Goal: Task Accomplishment & Management: Use online tool/utility

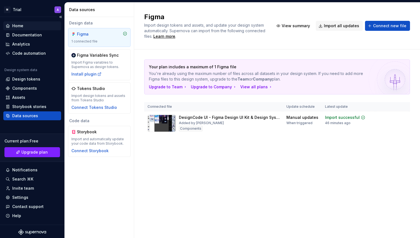
click at [27, 29] on div "Home" at bounding box center [32, 25] width 58 height 9
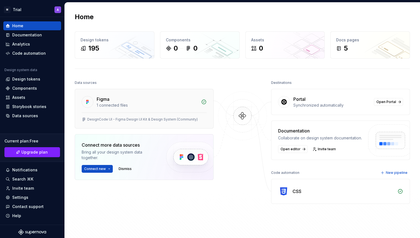
click at [200, 109] on div "Figma 1 connected files" at bounding box center [144, 100] width 138 height 23
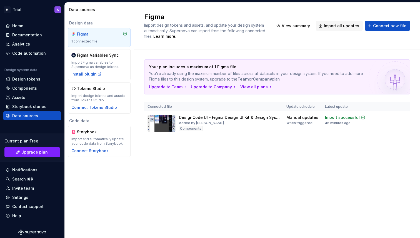
click at [126, 33] on icon at bounding box center [125, 33] width 4 height 4
click at [390, 117] on span "View summary" at bounding box center [398, 117] width 24 height 4
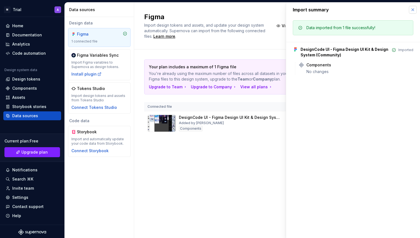
click at [412, 12] on button "button" at bounding box center [413, 10] width 8 height 8
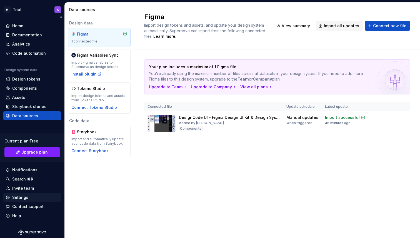
click at [21, 193] on div "Settings" at bounding box center [32, 197] width 58 height 9
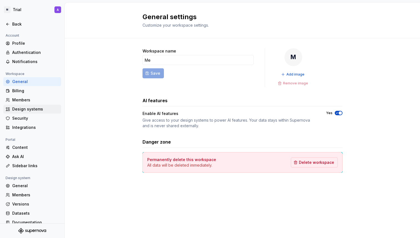
click at [27, 105] on div "Design systems" at bounding box center [32, 109] width 58 height 9
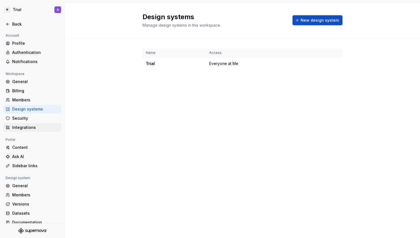
click at [29, 125] on div "Integrations" at bounding box center [35, 128] width 47 height 6
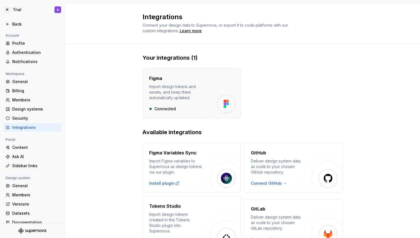
click at [206, 98] on img "button" at bounding box center [221, 98] width 39 height 39
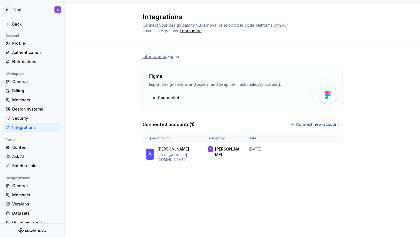
click at [206, 98] on div "Connected" at bounding box center [226, 98] width 154 height 10
click at [304, 87] on img at bounding box center [323, 90] width 39 height 39
click at [175, 95] on html "M Trial A Back Account Profile Authentication Notifications Workspace General B…" at bounding box center [210, 119] width 420 height 238
click at [183, 110] on div "Disconnect integration" at bounding box center [181, 110] width 44 height 6
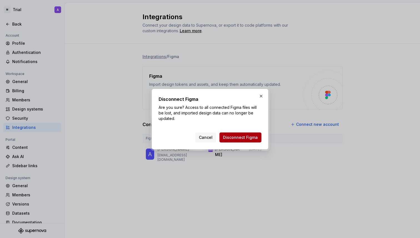
click at [254, 138] on span "Disconnect Figma" at bounding box center [240, 138] width 35 height 6
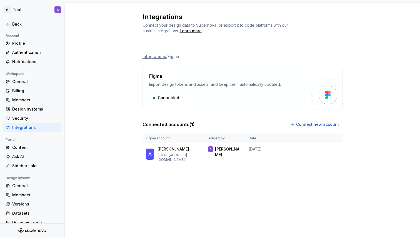
click at [30, 46] on div "Profile" at bounding box center [32, 43] width 58 height 9
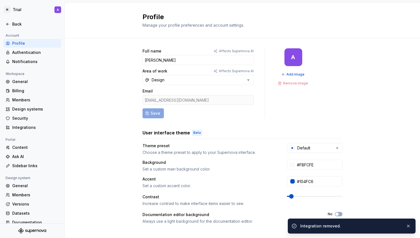
click at [30, 46] on div "Profile" at bounding box center [32, 43] width 58 height 9
click at [6, 23] on icon at bounding box center [8, 24] width 4 height 4
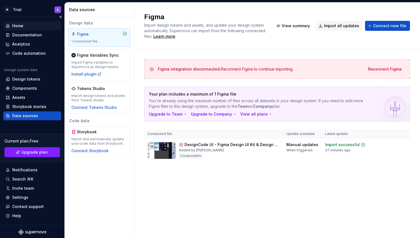
click at [23, 26] on div "Home" at bounding box center [17, 26] width 11 height 6
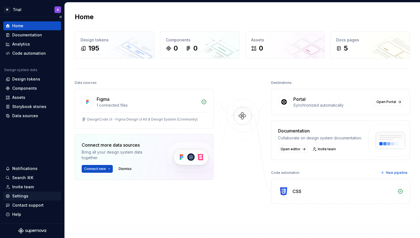
click at [27, 197] on div "Settings" at bounding box center [20, 196] width 16 height 6
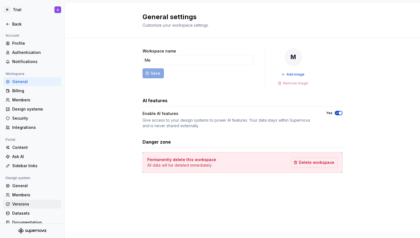
scroll to position [7, 0]
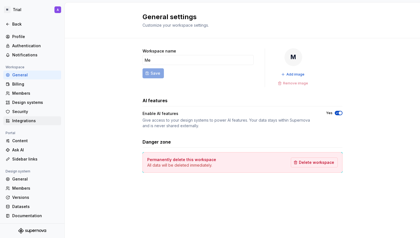
click at [45, 117] on div "Integrations" at bounding box center [32, 120] width 58 height 9
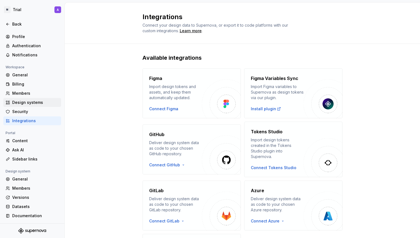
click at [34, 102] on div "Design systems" at bounding box center [35, 103] width 47 height 6
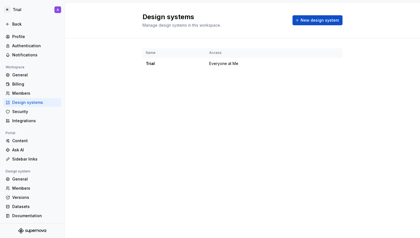
click at [293, 21] on div "Design systems Manage design systems in this workspace. New design system" at bounding box center [242, 20] width 200 height 16
click at [300, 21] on button "New design system" at bounding box center [317, 20] width 50 height 10
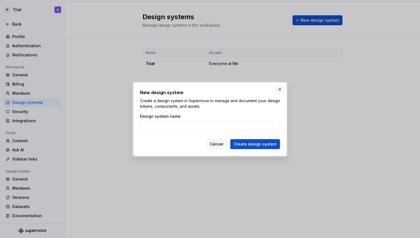
click at [281, 86] on button "button" at bounding box center [280, 90] width 8 height 8
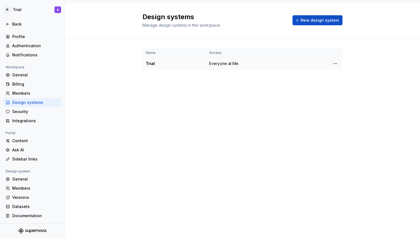
click at [154, 62] on div "Trial" at bounding box center [174, 64] width 57 height 6
click at [335, 65] on html "M Trial A Back Account Profile Authentication Notifications Workspace General B…" at bounding box center [210, 119] width 420 height 238
click at [342, 83] on div "Design system settings" at bounding box center [368, 84] width 53 height 6
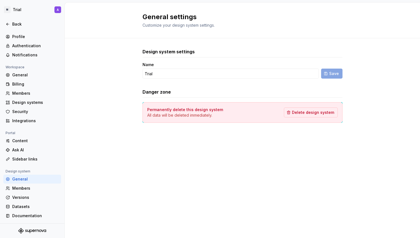
click at [308, 105] on div "Permanently delete this design system All data will be deleted immediately. Del…" at bounding box center [242, 112] width 200 height 21
click at [309, 119] on div "Permanently delete this design system All data will be deleted immediately. Del…" at bounding box center [242, 112] width 200 height 21
click at [308, 114] on span "Delete design system" at bounding box center [313, 113] width 42 height 6
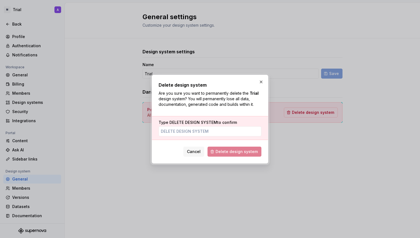
click at [246, 150] on span "Delete design system" at bounding box center [234, 152] width 54 height 10
click at [208, 135] on input "Type DELETE DESIGN SYSTEM to confirm" at bounding box center [210, 131] width 103 height 10
type input "delete design system"
click at [232, 151] on span "Delete design system" at bounding box center [237, 152] width 42 height 6
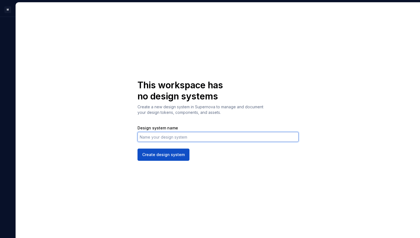
click at [165, 137] on input "Design system name" at bounding box center [217, 137] width 161 height 10
type input "Test"
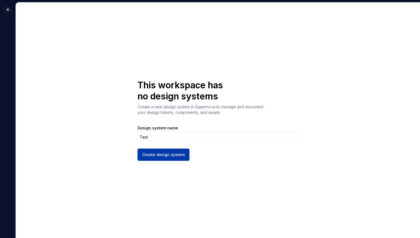
click at [168, 157] on span "Create design system" at bounding box center [163, 155] width 42 height 6
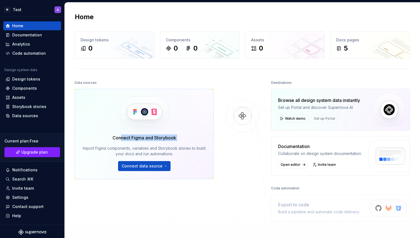
drag, startPoint x: 120, startPoint y: 135, endPoint x: 191, endPoint y: 135, distance: 71.4
click at [191, 135] on div "Connect Figma and Storybook Import Figma components, variables and Storybook st…" at bounding box center [144, 152] width 123 height 37
click at [31, 86] on div "Components" at bounding box center [24, 89] width 25 height 6
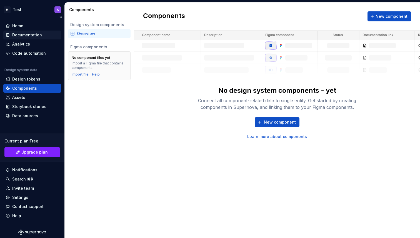
click at [33, 36] on div "Documentation" at bounding box center [27, 35] width 30 height 6
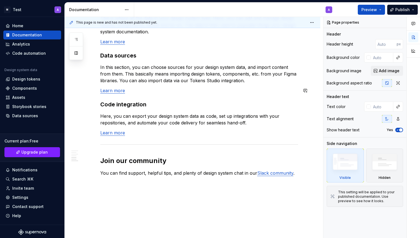
scroll to position [466, 0]
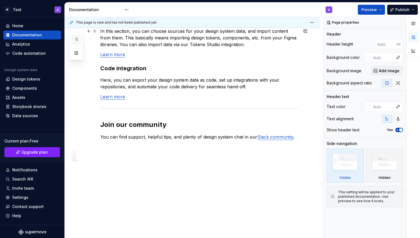
click at [75, 39] on icon "button" at bounding box center [76, 39] width 4 height 4
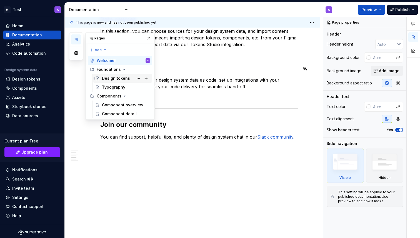
click at [112, 76] on div "Design tokens" at bounding box center [116, 79] width 28 height 6
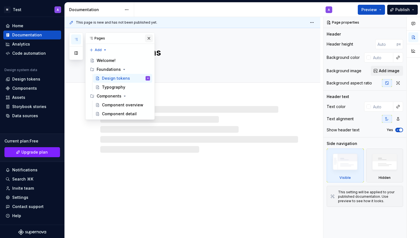
click at [149, 35] on button "button" at bounding box center [149, 38] width 8 height 8
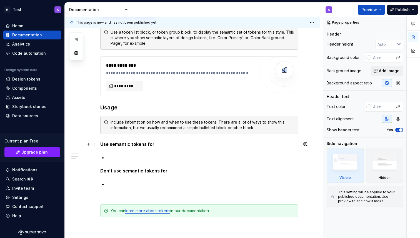
scroll to position [453, 0]
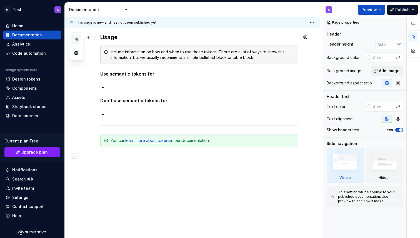
click at [81, 40] on button "button" at bounding box center [76, 39] width 10 height 10
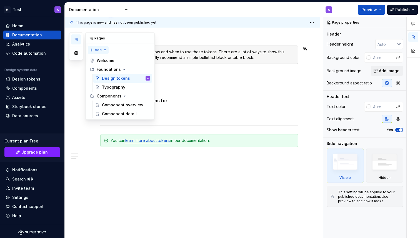
click at [94, 49] on div "Pages Add Accessibility guide for tree Page tree. Navigate the tree with the ar…" at bounding box center [112, 75] width 86 height 87
click at [104, 63] on div "New page" at bounding box center [116, 61] width 36 height 6
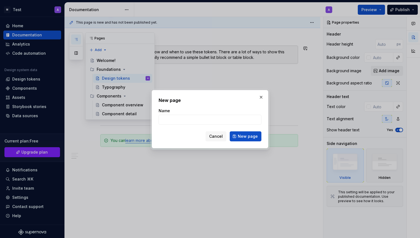
type textarea "*"
type input "Overview"
click at [252, 130] on form "Name Overview Cancel New page" at bounding box center [210, 124] width 103 height 33
click at [253, 137] on span "New page" at bounding box center [248, 137] width 20 height 6
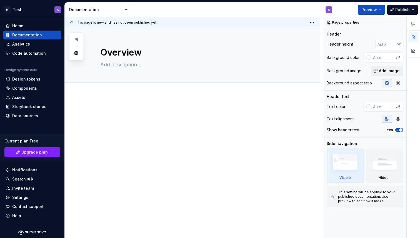
click at [134, 101] on div at bounding box center [193, 151] width 256 height 112
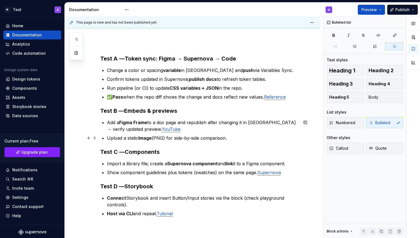
scroll to position [54, 0]
click at [236, 52] on div "Test A — Token sync: Figma → Supernova → Code Change a color or spacing variabl…" at bounding box center [193, 168] width 256 height 254
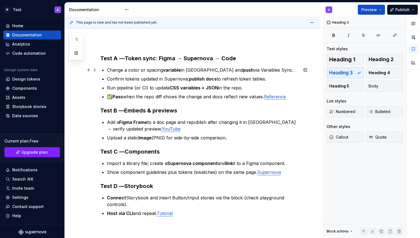
click at [241, 71] on p "Change a color or spacing variable in Figma and push via Variables Sync." at bounding box center [202, 70] width 191 height 7
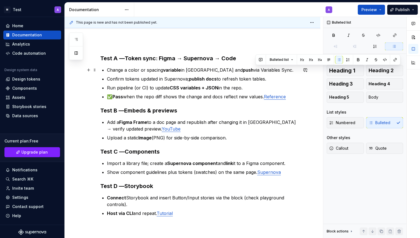
drag, startPoint x: 255, startPoint y: 70, endPoint x: 268, endPoint y: 70, distance: 12.5
click at [268, 70] on p "Change a color or spacing variable in Figma and push via Variables Sync." at bounding box center [202, 70] width 191 height 7
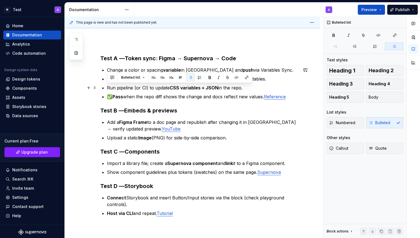
drag, startPoint x: 142, startPoint y: 83, endPoint x: 204, endPoint y: 84, distance: 61.9
click at [204, 84] on ul "Change a color or spacing variable in Figma and push via Variables Sync. Confir…" at bounding box center [202, 83] width 191 height 33
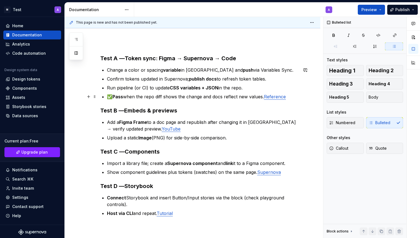
click at [206, 94] on p "✅ Pass when the repo diff shows the change and docs reflect new values. Referen…" at bounding box center [202, 96] width 191 height 7
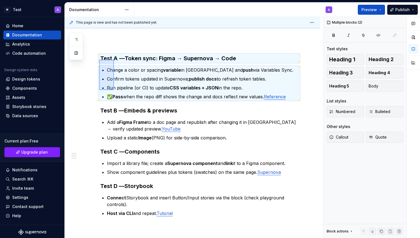
drag, startPoint x: 99, startPoint y: 60, endPoint x: 181, endPoint y: 207, distance: 169.1
click at [164, 181] on div "This page is new and has not been published yet. Overview Edit header Test A — …" at bounding box center [194, 127] width 258 height 221
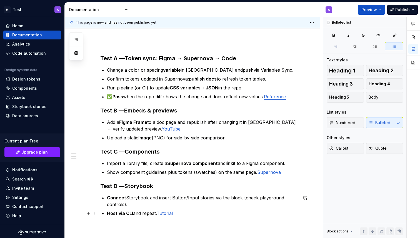
click at [185, 213] on p "Host via CLI and repeat. Tutorial" at bounding box center [202, 213] width 191 height 7
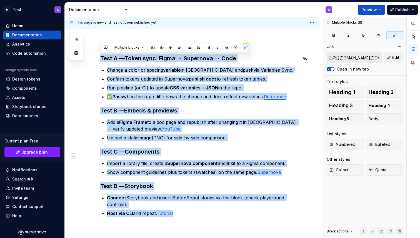
drag, startPoint x: 188, startPoint y: 216, endPoint x: 89, endPoint y: 54, distance: 190.4
click at [89, 54] on div "Test A — Token sync: Figma → Supernova → Code Change a color or spacing variabl…" at bounding box center [193, 168] width 256 height 254
copy div "Test A — Token sync: Figma → Supernova → Code Change a color or spacing variabl…"
type textarea "*"
click at [111, 91] on p "Run pipeline (or CI) to update CSS variables + JSON in the repo." at bounding box center [202, 87] width 191 height 7
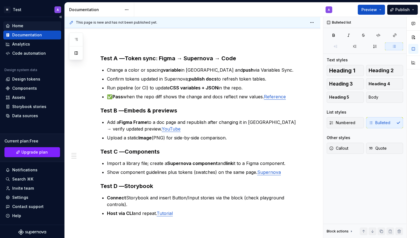
click at [21, 26] on div "Home" at bounding box center [17, 26] width 11 height 6
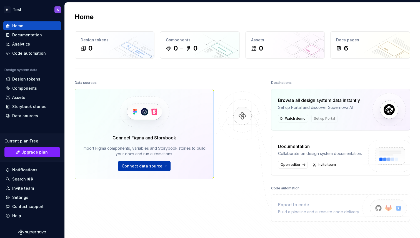
click at [131, 166] on span "Connect data source" at bounding box center [142, 166] width 41 height 6
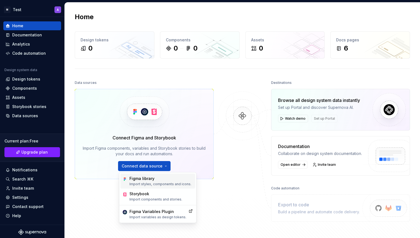
click at [148, 181] on div "Figma library" at bounding box center [160, 179] width 62 height 6
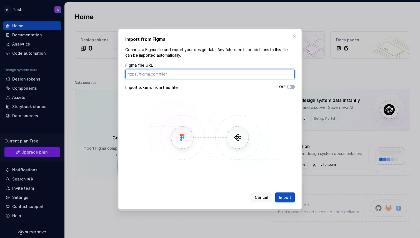
paste input "[URL][DOMAIN_NAME]"
type input "[URL][DOMAIN_NAME]"
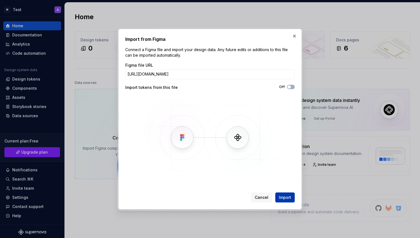
scroll to position [0, 0]
click at [284, 194] on button "Import" at bounding box center [284, 197] width 19 height 10
click at [290, 87] on span "button" at bounding box center [288, 86] width 3 height 3
click at [286, 201] on button "Import" at bounding box center [284, 197] width 19 height 10
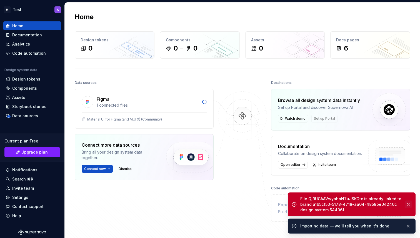
click at [408, 204] on button "button" at bounding box center [408, 205] width 7 height 8
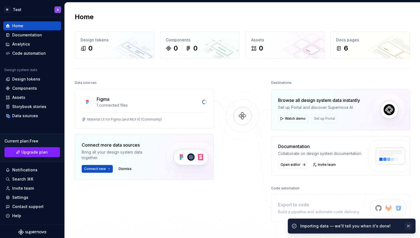
click at [410, 226] on button "button" at bounding box center [408, 226] width 7 height 8
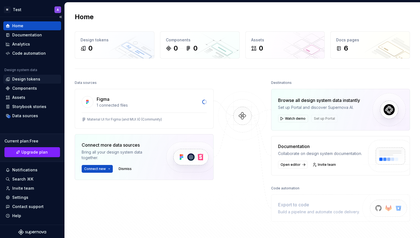
click at [27, 78] on div "Design tokens" at bounding box center [26, 79] width 28 height 6
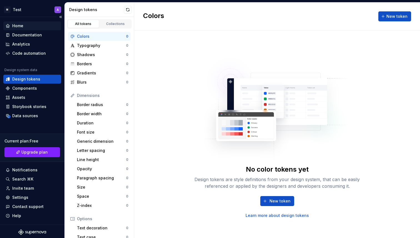
click at [22, 25] on div "Home" at bounding box center [17, 26] width 11 height 6
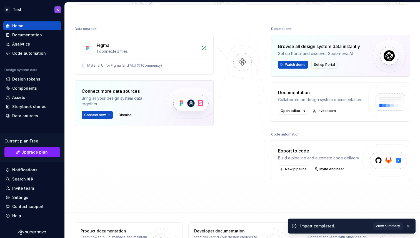
scroll to position [62, 0]
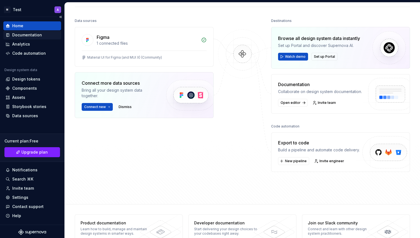
click at [19, 37] on div "Documentation" at bounding box center [27, 35] width 30 height 6
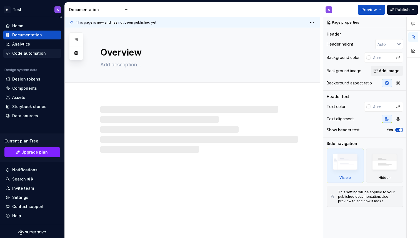
click at [22, 52] on div "Code automation" at bounding box center [29, 54] width 34 height 6
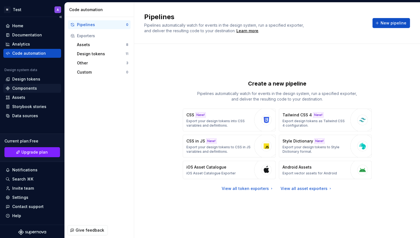
click at [26, 88] on div "Components" at bounding box center [24, 89] width 25 height 6
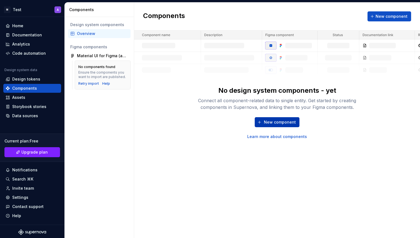
click at [279, 122] on span "New component" at bounding box center [280, 122] width 32 height 6
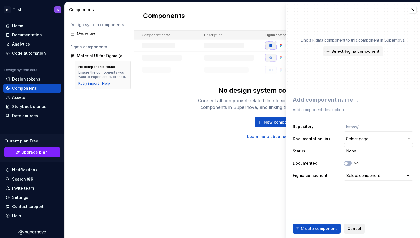
click at [354, 227] on span "Cancel" at bounding box center [354, 229] width 14 height 6
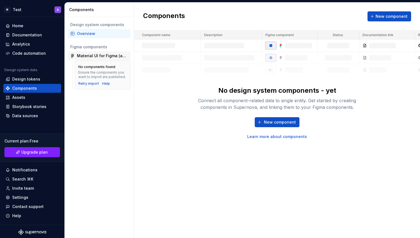
click at [103, 55] on div "Material UI for Figma (and MUI X) (Community)" at bounding box center [102, 56] width 51 height 6
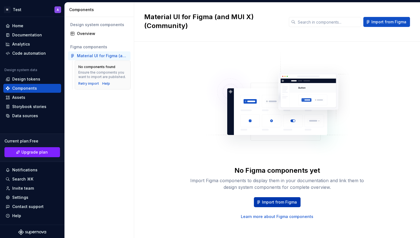
click at [282, 202] on span "Import from Figma" at bounding box center [279, 202] width 35 height 6
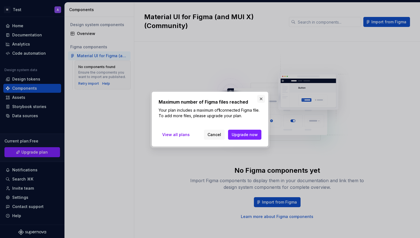
click at [262, 95] on button "button" at bounding box center [261, 99] width 8 height 8
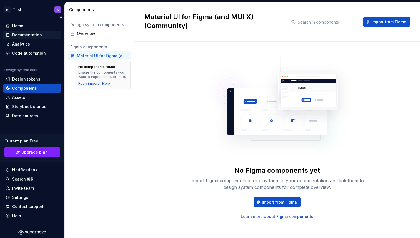
click at [20, 36] on div "Documentation" at bounding box center [27, 35] width 30 height 6
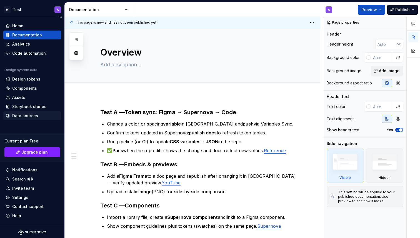
click at [28, 118] on div "Data sources" at bounding box center [25, 116] width 26 height 6
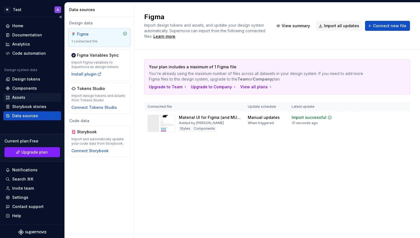
click at [26, 96] on div "Assets" at bounding box center [32, 98] width 53 height 6
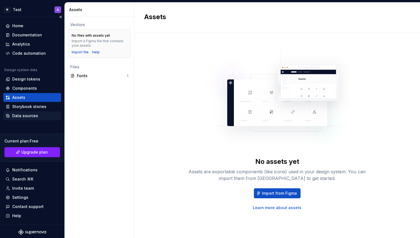
click at [33, 116] on div "Data sources" at bounding box center [25, 116] width 26 height 6
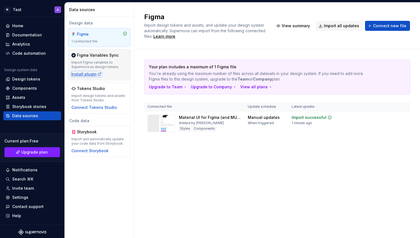
click at [91, 74] on div "Install plugin" at bounding box center [86, 74] width 30 height 6
click at [27, 89] on div "Components" at bounding box center [24, 89] width 25 height 6
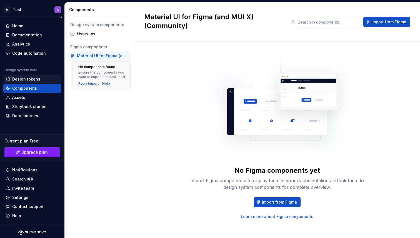
click at [31, 79] on div "Design tokens" at bounding box center [26, 79] width 28 height 6
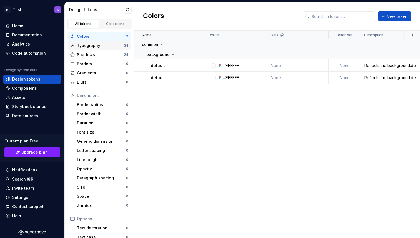
click at [99, 48] on div "Typography 34" at bounding box center [99, 45] width 62 height 9
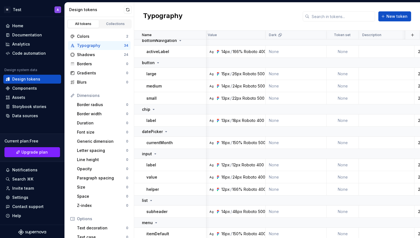
scroll to position [264, 2]
click at [41, 111] on div "Design system data Design tokens Components Assets Storybook stories Data sourc…" at bounding box center [32, 94] width 58 height 52
click at [41, 114] on div "Data sources" at bounding box center [32, 116] width 53 height 6
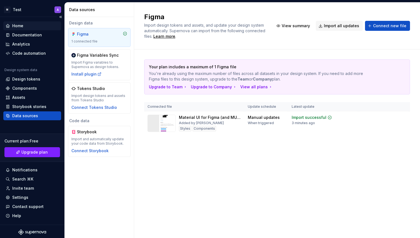
click at [38, 26] on div "Home" at bounding box center [32, 26] width 53 height 6
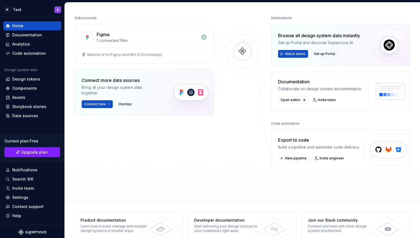
scroll to position [76, 0]
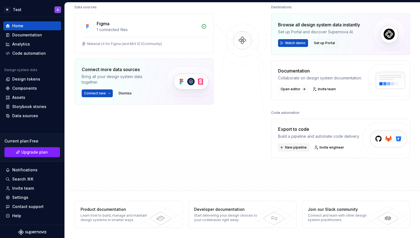
click at [296, 149] on span "New pipeline" at bounding box center [296, 147] width 22 height 4
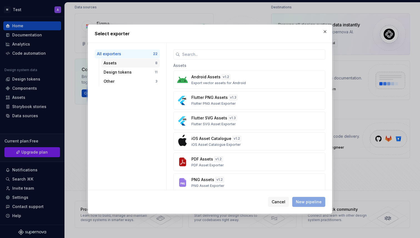
click at [134, 63] on div "Assets" at bounding box center [130, 63] width 52 height 6
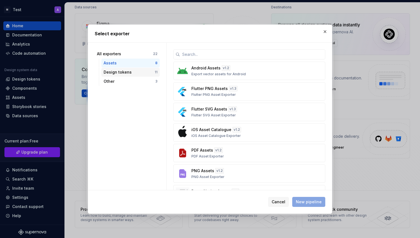
click at [134, 72] on div "Design tokens" at bounding box center [129, 72] width 51 height 6
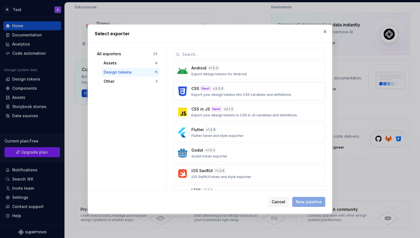
click at [252, 93] on p "Export your design tokens into CSS variables and definitions." at bounding box center [241, 94] width 101 height 4
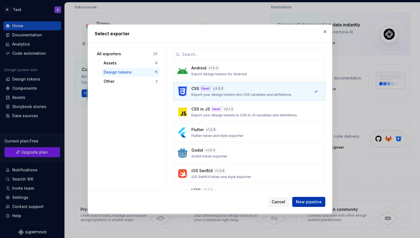
click at [315, 205] on button "New pipeline" at bounding box center [308, 202] width 33 height 10
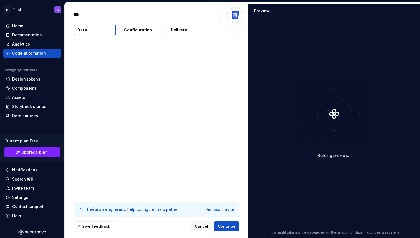
type textarea "*"
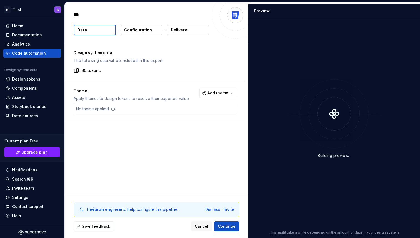
click at [92, 70] on p "60 tokens" at bounding box center [90, 71] width 19 height 6
click at [215, 93] on span "Add theme" at bounding box center [217, 93] width 21 height 6
click at [181, 116] on span "Dark" at bounding box center [206, 115] width 64 height 9
click at [129, 112] on html "M Test A Home Documentation Analytics Code automation Design system data Design…" at bounding box center [210, 119] width 420 height 238
click at [129, 29] on p "Configuration" at bounding box center [138, 30] width 28 height 6
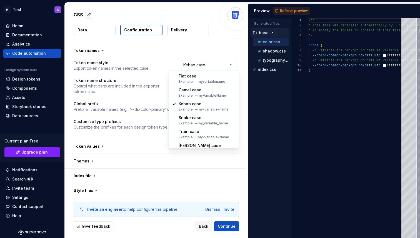
click at [218, 63] on html "**********" at bounding box center [210, 119] width 420 height 238
select select "*********"
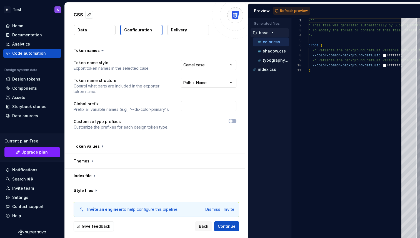
click at [207, 86] on html "**********" at bounding box center [210, 119] width 420 height 238
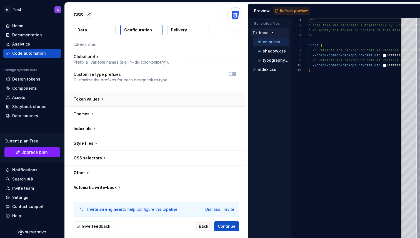
click at [206, 106] on button "button" at bounding box center [155, 99] width 181 height 14
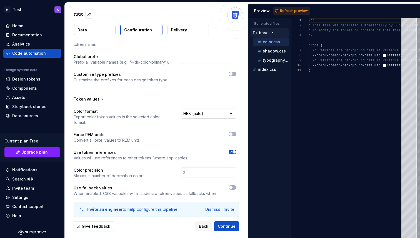
click at [210, 111] on html "**********" at bounding box center [210, 119] width 420 height 238
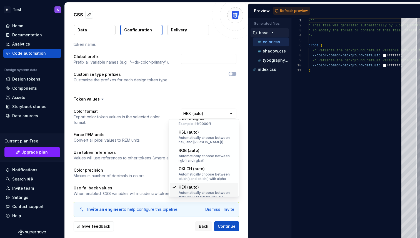
scroll to position [109, 0]
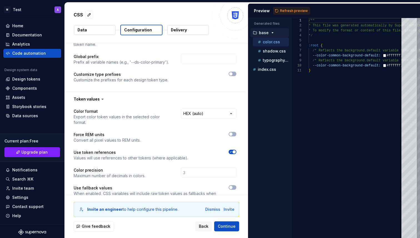
click at [139, 130] on html "**********" at bounding box center [210, 119] width 420 height 238
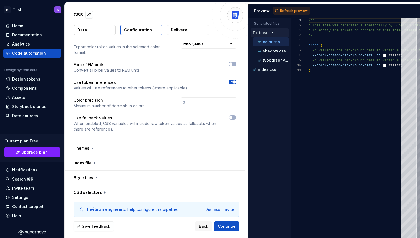
scroll to position [146, 0]
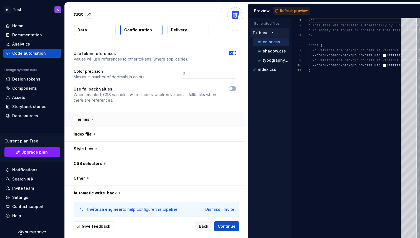
click at [143, 119] on button "button" at bounding box center [155, 119] width 181 height 14
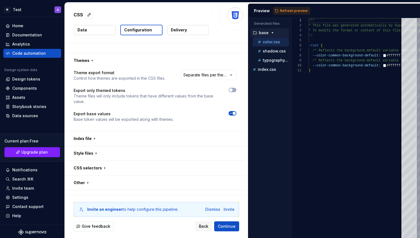
scroll to position [209, 0]
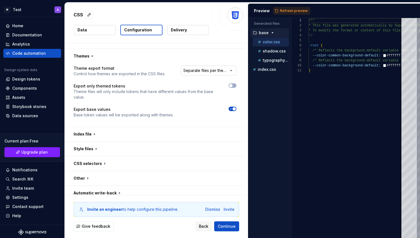
click at [212, 65] on html "**********" at bounding box center [210, 119] width 420 height 238
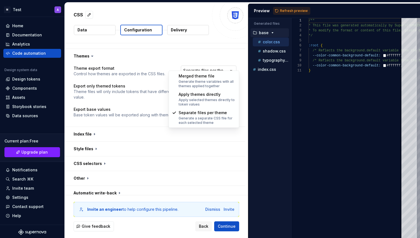
click at [212, 65] on html "**********" at bounding box center [210, 119] width 420 height 238
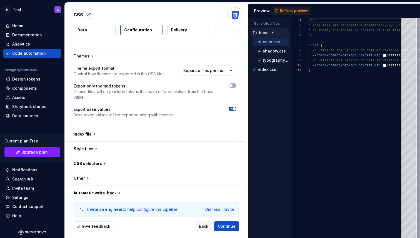
click at [194, 32] on button "Delivery" at bounding box center [188, 30] width 42 height 10
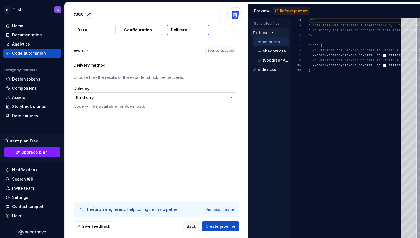
click at [143, 95] on html "**********" at bounding box center [210, 119] width 420 height 238
click at [142, 98] on html "**********" at bounding box center [210, 119] width 420 height 238
click at [91, 49] on button "button" at bounding box center [155, 50] width 181 height 14
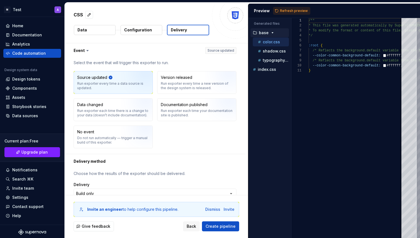
scroll to position [16, 0]
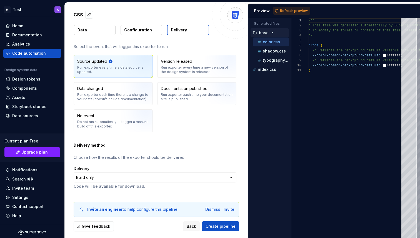
click at [157, 154] on div "**********" at bounding box center [155, 173] width 181 height 42
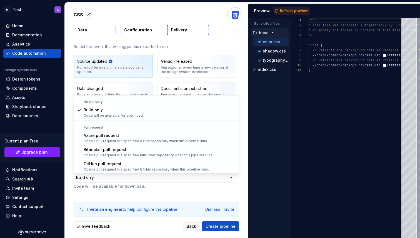
click at [157, 176] on html "**********" at bounding box center [210, 119] width 420 height 238
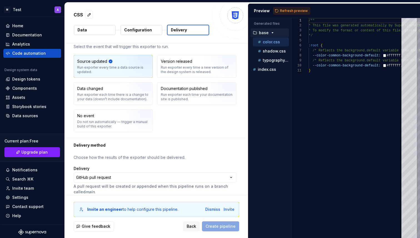
scroll to position [69, 0]
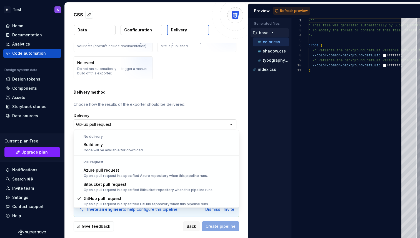
click at [98, 127] on html "**********" at bounding box center [210, 119] width 420 height 238
select select "*********"
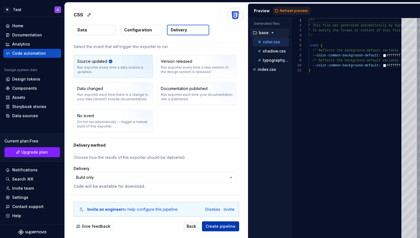
click at [224, 228] on span "Create pipeline" at bounding box center [221, 227] width 30 height 6
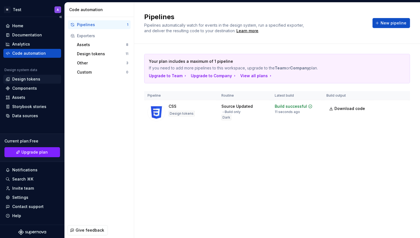
click at [17, 83] on div "Design tokens" at bounding box center [32, 79] width 58 height 9
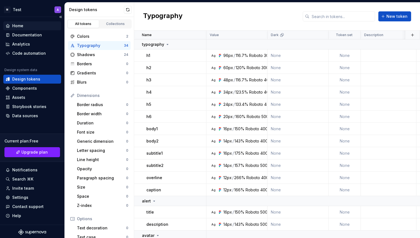
click at [31, 28] on div "Home" at bounding box center [32, 26] width 53 height 6
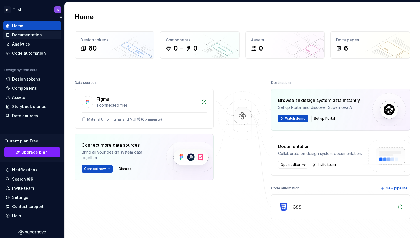
click at [34, 35] on div "Documentation" at bounding box center [27, 35] width 30 height 6
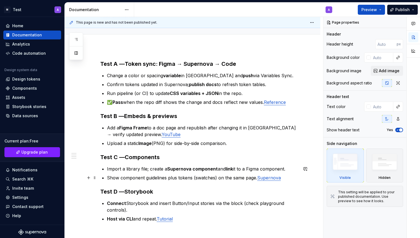
scroll to position [110, 0]
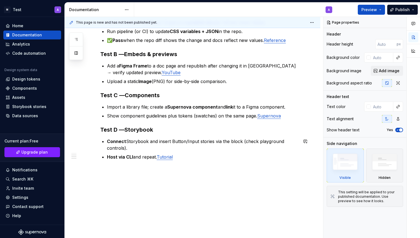
click at [103, 180] on div "Test A — Token sync: Figma → Supernova → Code Change a color or spacing variabl…" at bounding box center [193, 112] width 256 height 254
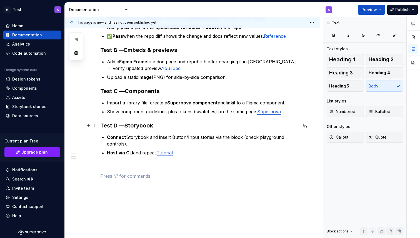
scroll to position [134, 0]
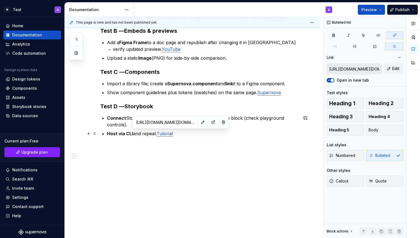
click at [172, 132] on link "Tutorial" at bounding box center [165, 134] width 16 height 6
click at [167, 171] on div "This page is new and has not been published yet. Overview Edit header Test A — …" at bounding box center [194, 127] width 258 height 221
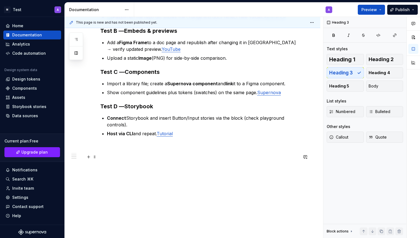
click at [168, 157] on p at bounding box center [199, 157] width 198 height 7
click at [415, 39] on button "button" at bounding box center [413, 37] width 10 height 10
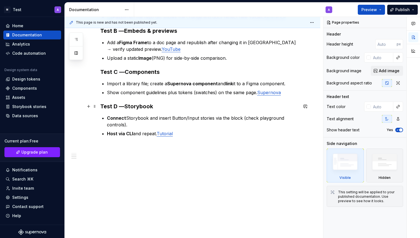
scroll to position [99, 0]
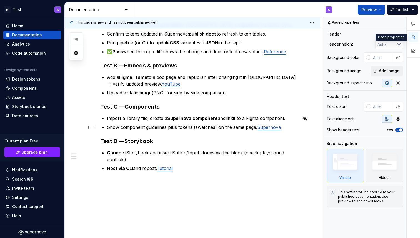
type textarea "*"
click at [27, 77] on div "Design tokens" at bounding box center [26, 79] width 28 height 6
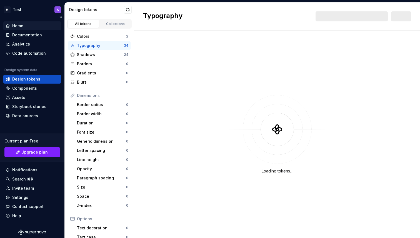
click at [32, 25] on div "Home" at bounding box center [32, 26] width 53 height 6
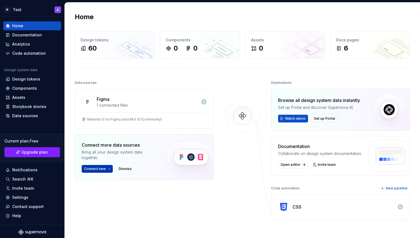
click at [106, 168] on button "Connect new" at bounding box center [97, 169] width 31 height 8
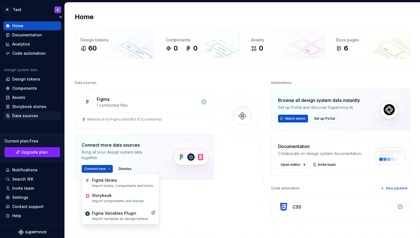
click at [26, 112] on div "Data sources" at bounding box center [32, 115] width 58 height 9
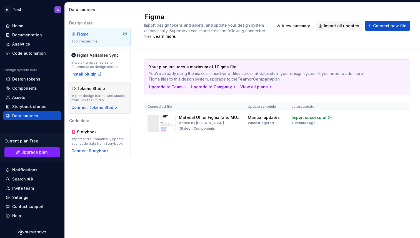
click at [93, 94] on div "Import design tokens and assets from Tokens Studio" at bounding box center [99, 98] width 56 height 9
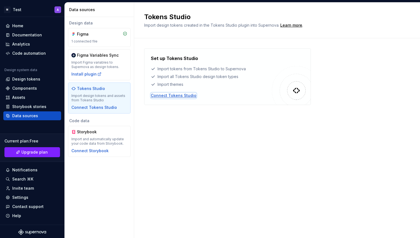
click at [173, 97] on div "Connect Tokens Studio" at bounding box center [174, 96] width 46 height 6
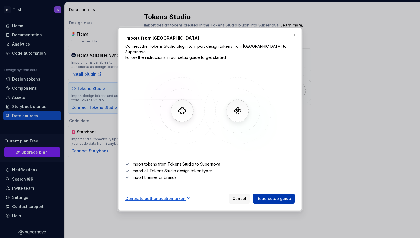
click at [276, 198] on span "Read setup guide" at bounding box center [274, 199] width 34 height 6
